Goal: Transaction & Acquisition: Purchase product/service

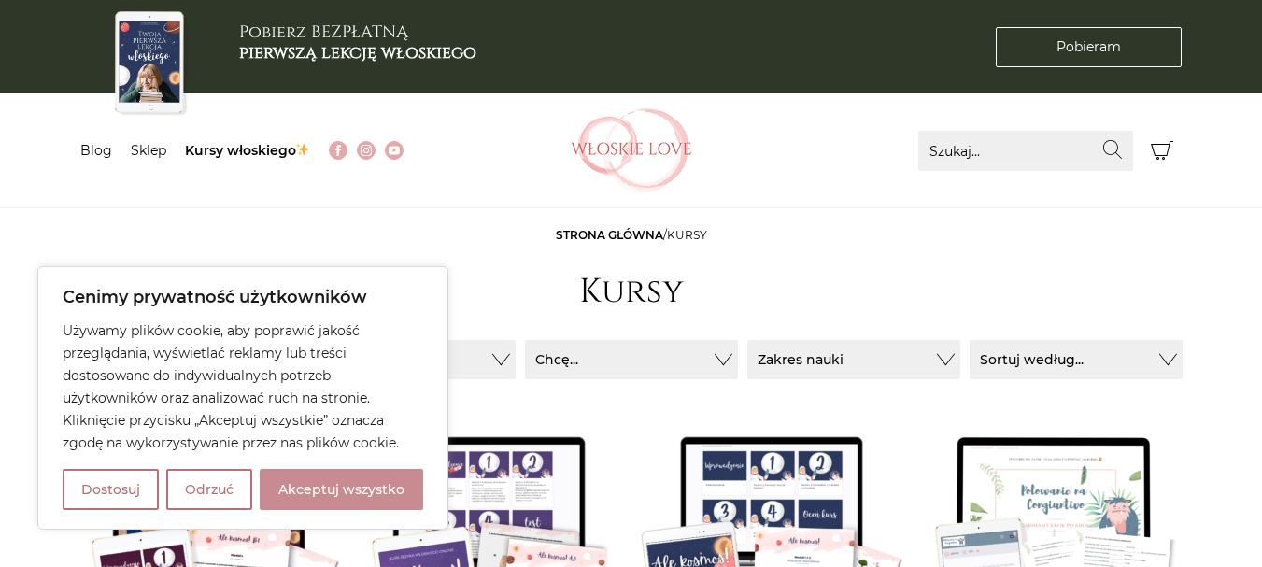
click at [300, 499] on button "Akceptuj wszystko" at bounding box center [341, 489] width 163 height 41
checkbox input "true"
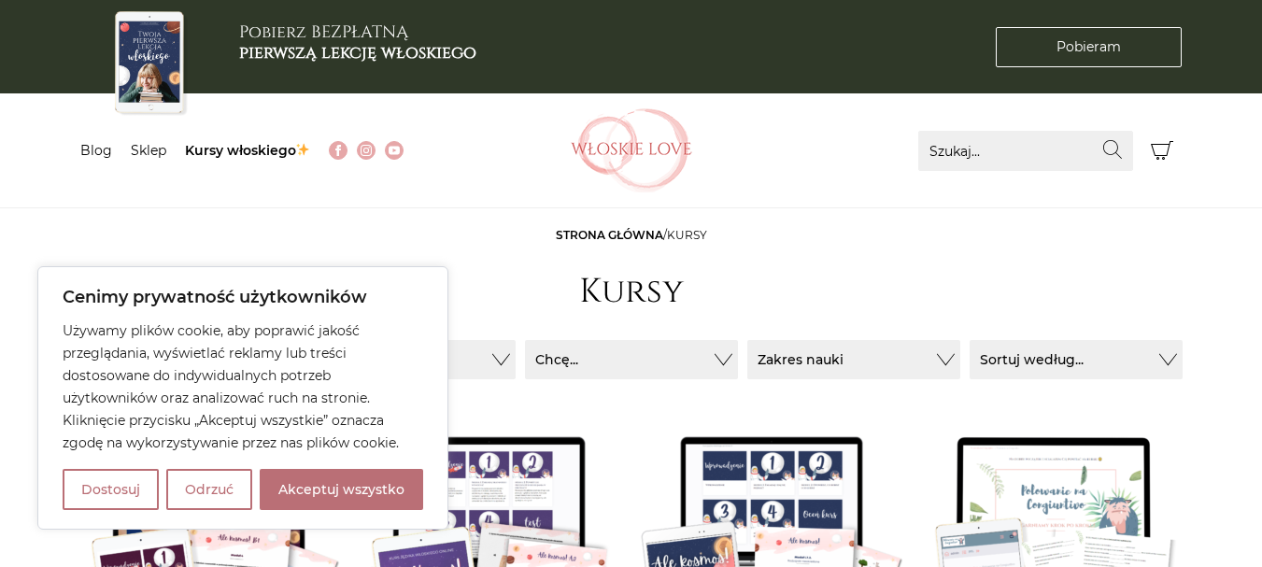
checkbox input "true"
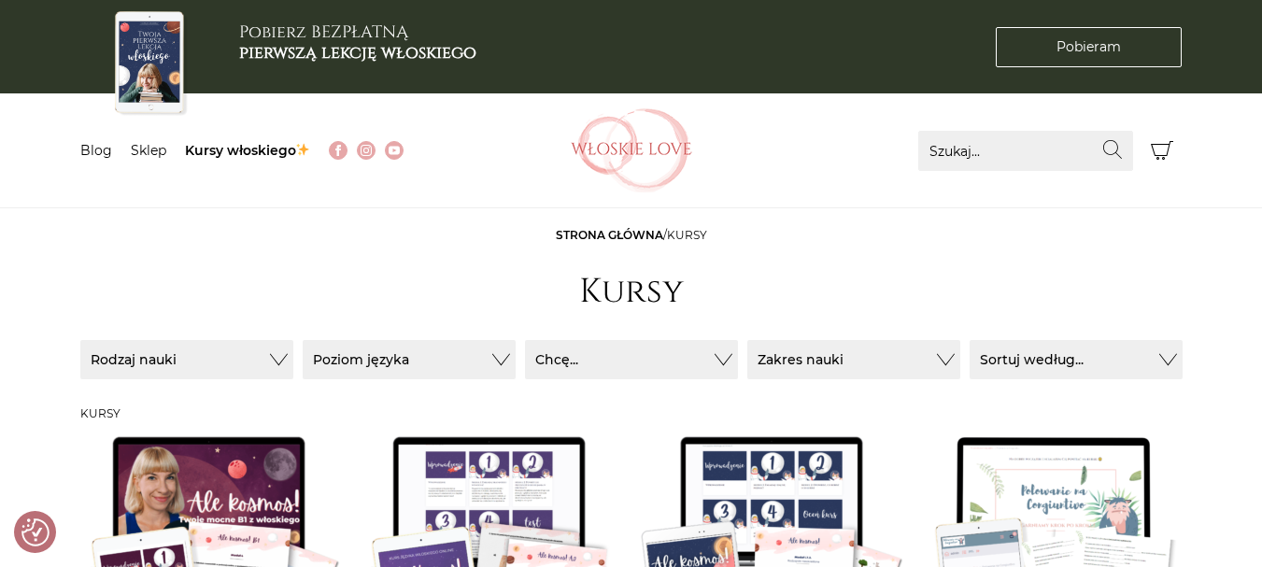
click at [600, 229] on link "Strona główna" at bounding box center [609, 235] width 107 height 14
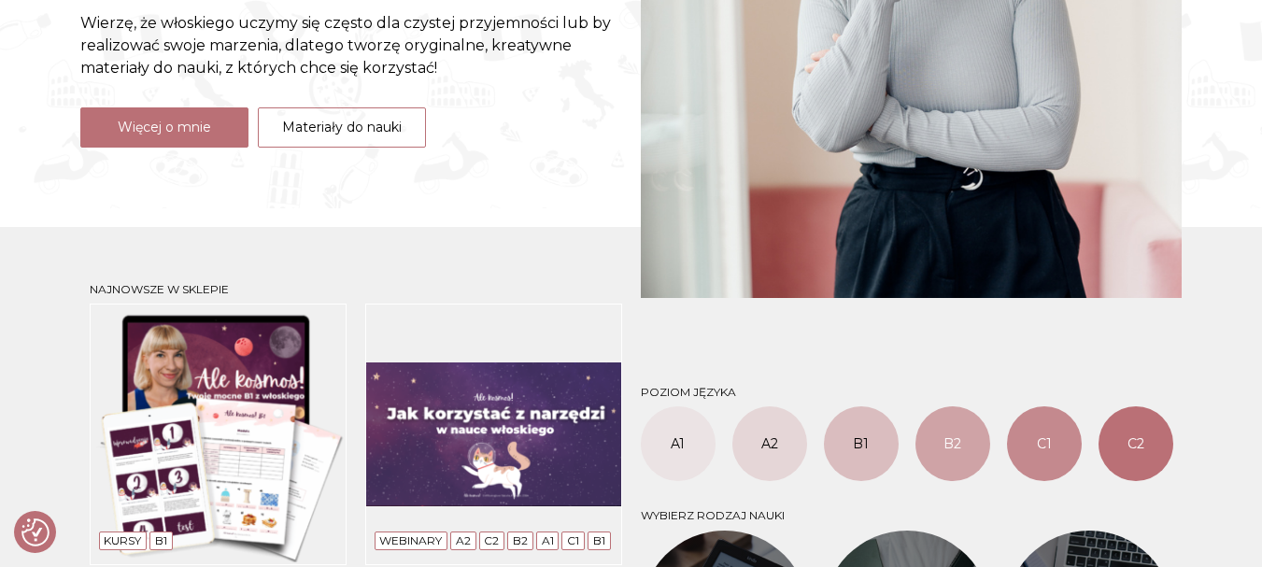
scroll to position [871, 0]
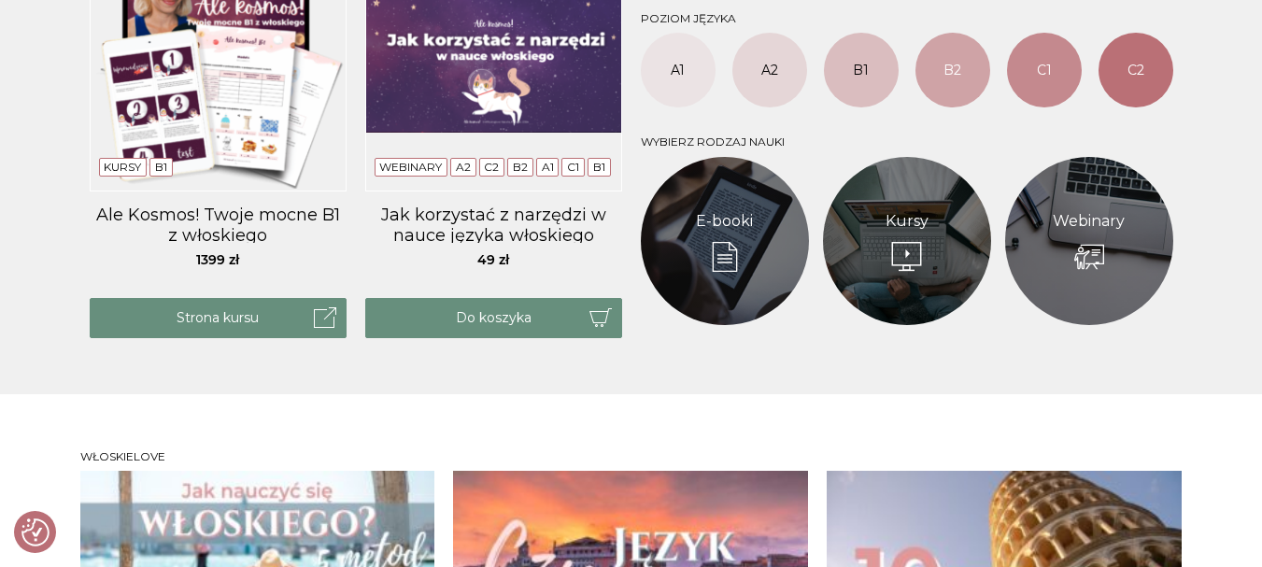
click at [262, 129] on img at bounding box center [218, 60] width 257 height 261
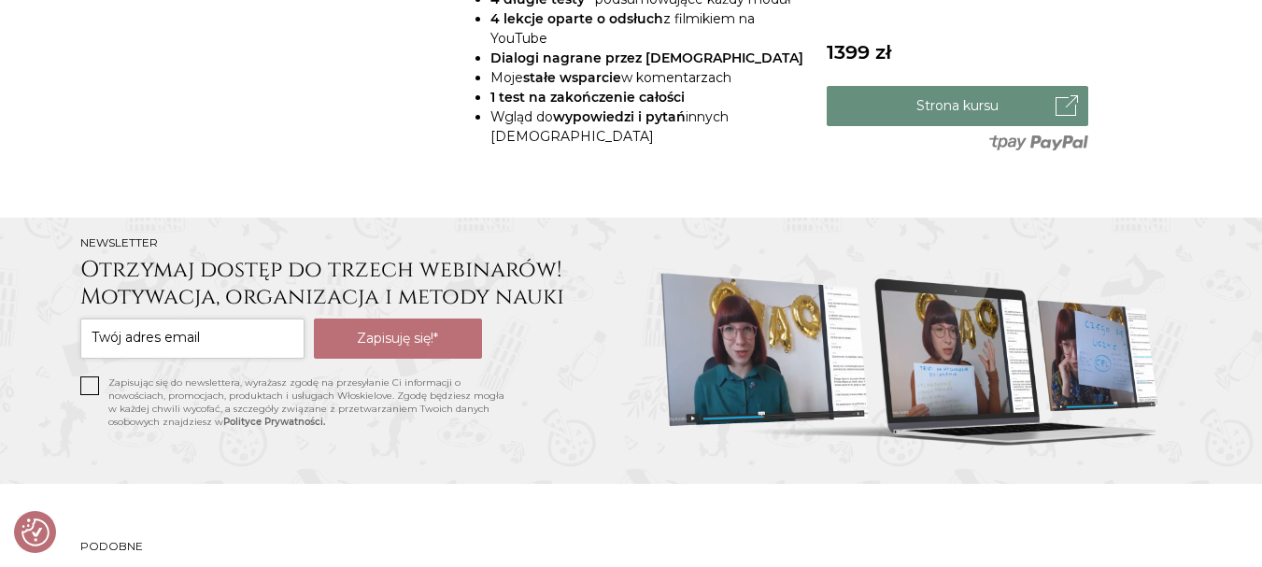
scroll to position [1245, 0]
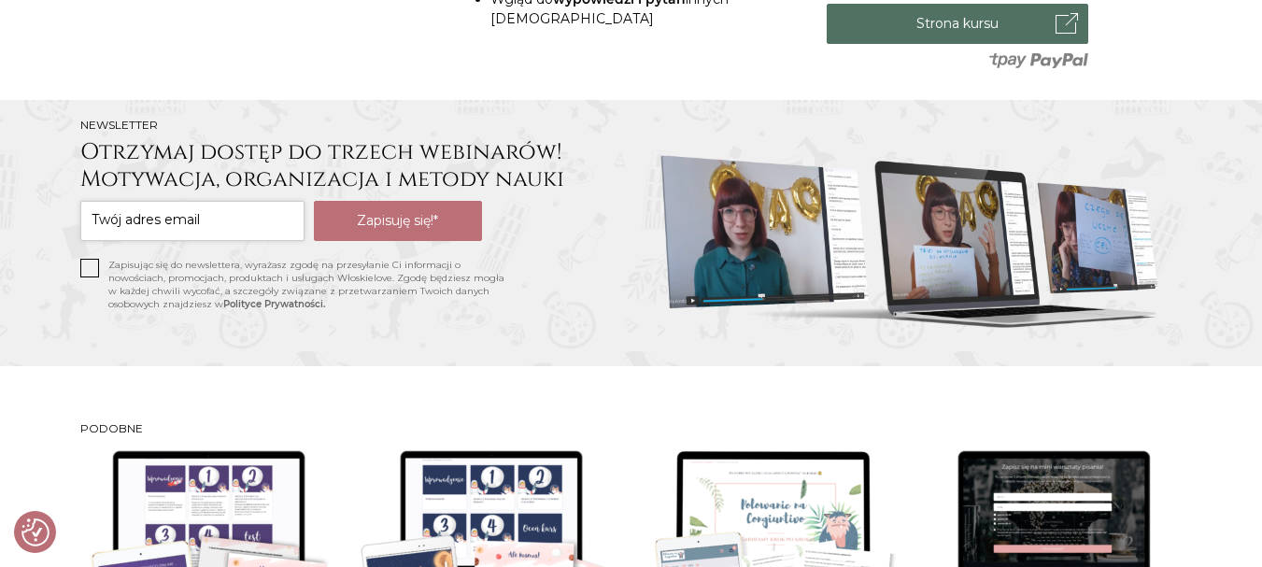
click at [1038, 33] on link "Strona kursu" at bounding box center [956, 24] width 261 height 40
